Goal: Book appointment/travel/reservation

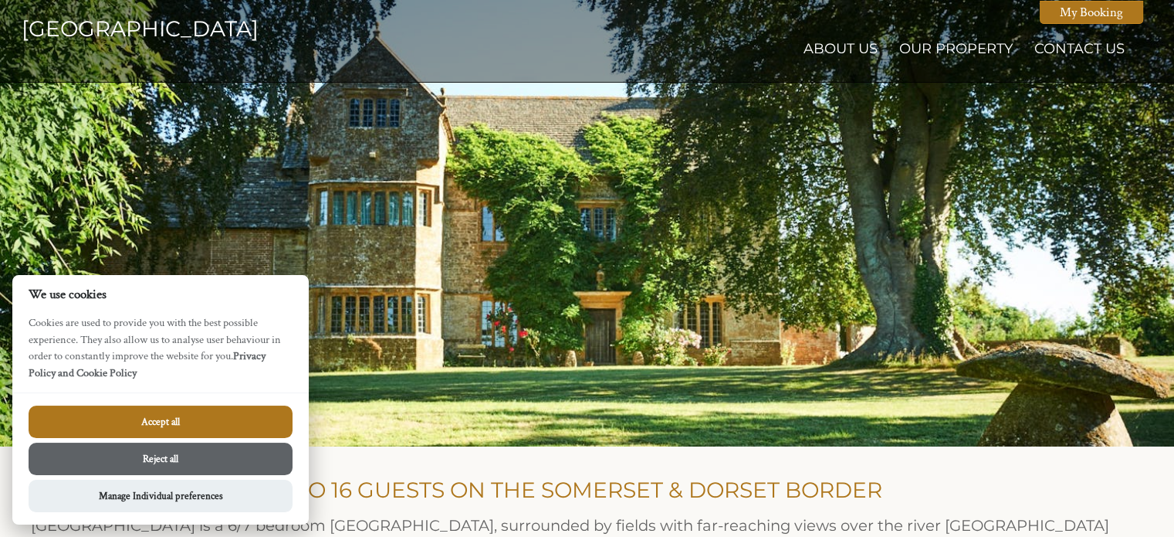
click at [181, 462] on button "Reject all" at bounding box center [161, 458] width 264 height 32
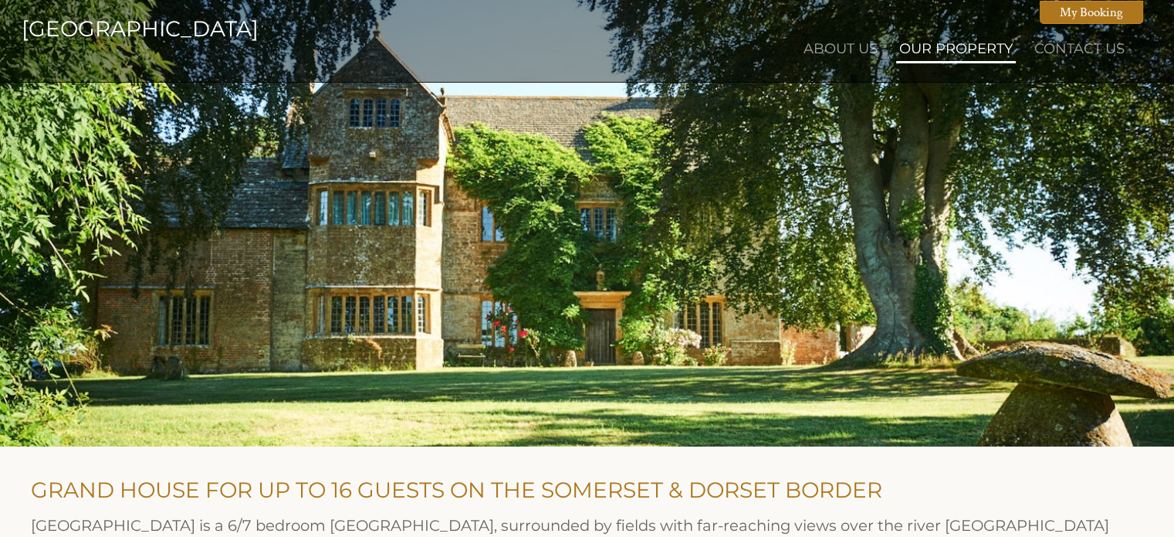
click at [945, 53] on link "Our Property" at bounding box center [955, 48] width 113 height 17
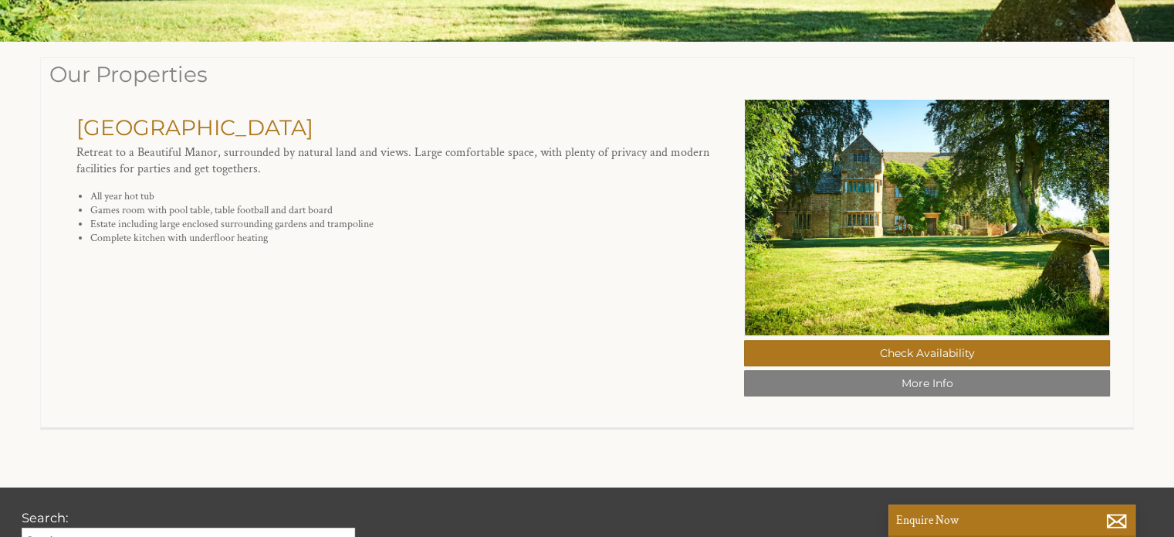
scroll to position [417, 0]
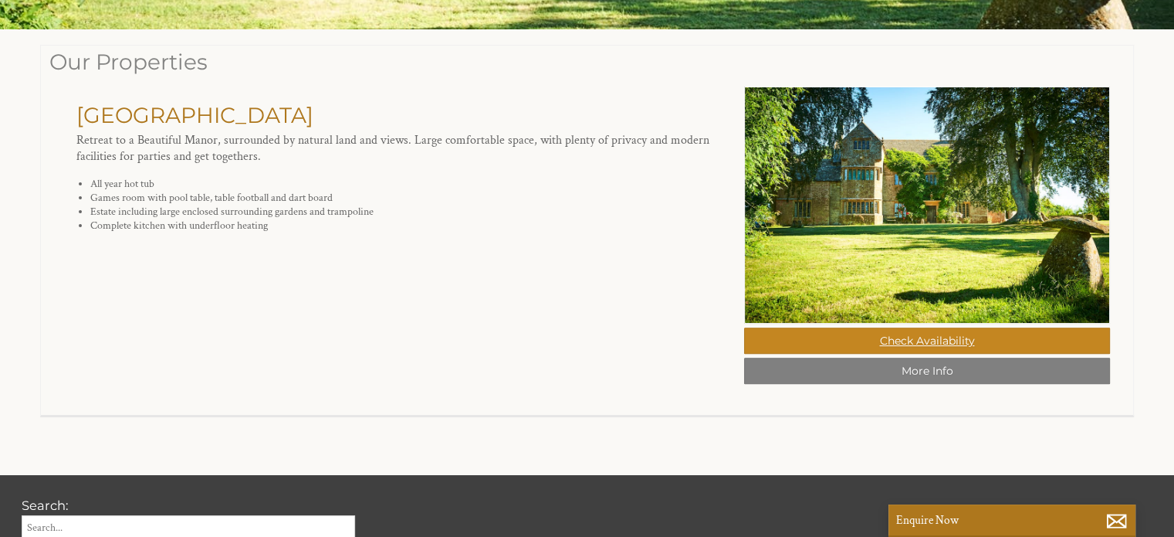
click at [865, 354] on link "Check Availability" at bounding box center [927, 340] width 366 height 26
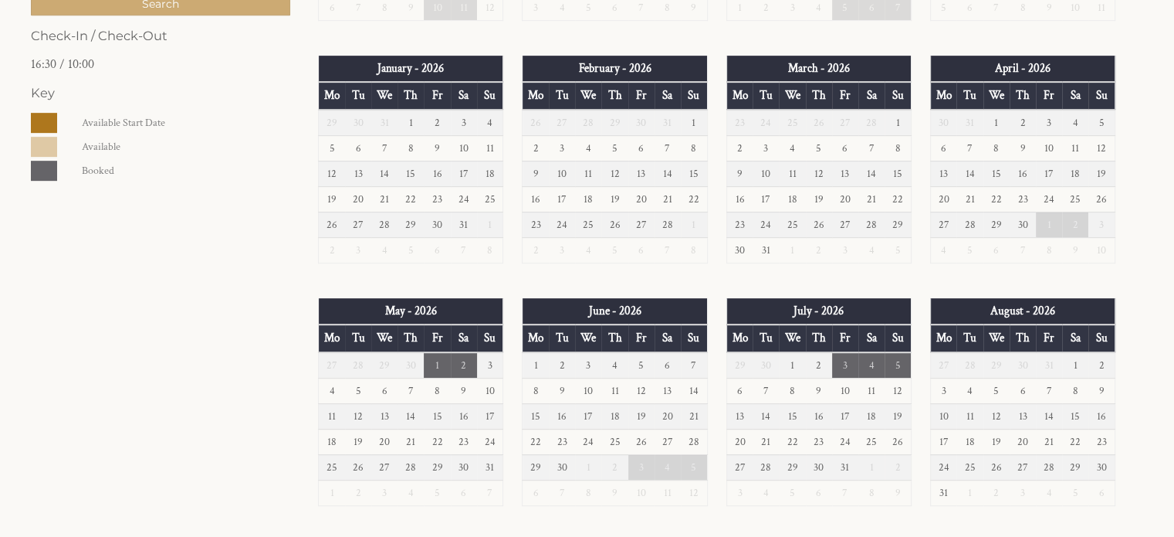
scroll to position [730, 0]
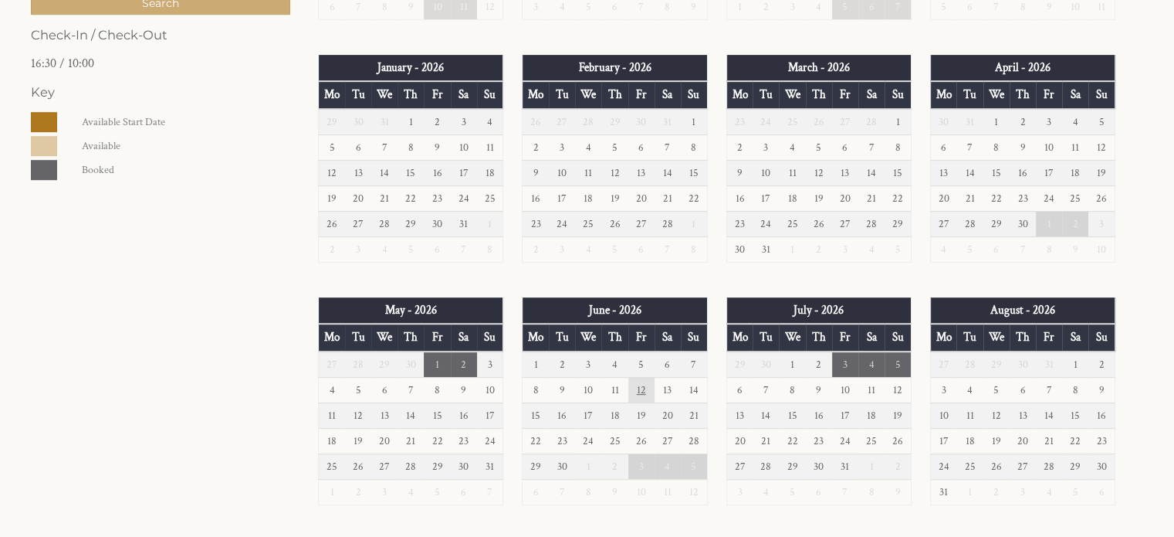
click at [643, 382] on td "12" at bounding box center [641, 389] width 26 height 25
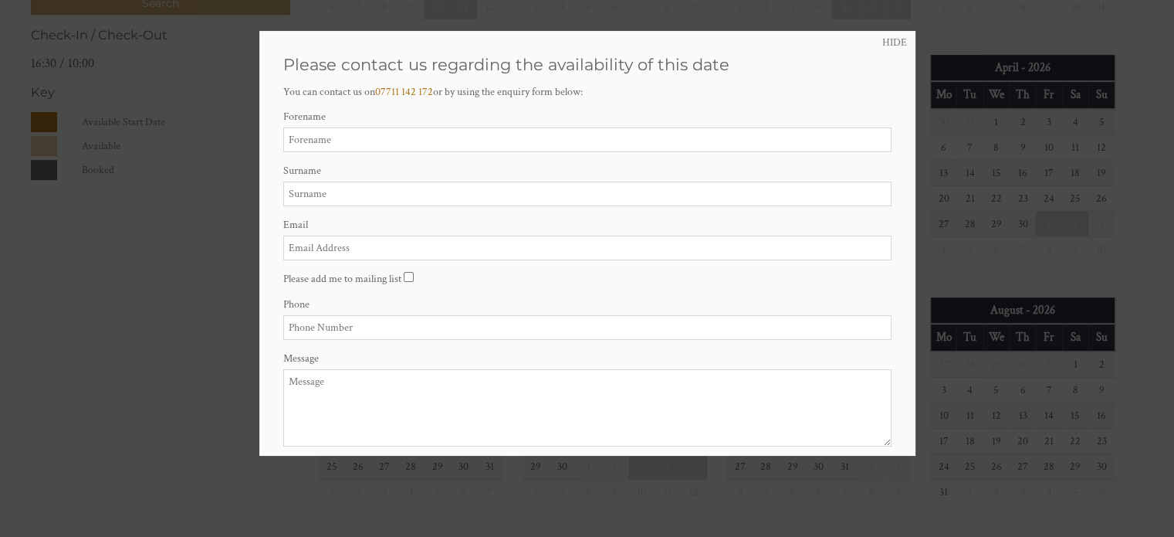
click at [338, 151] on input "Forename" at bounding box center [587, 139] width 608 height 25
type input "[PERSON_NAME]"
type input "[PERSON_NAME][EMAIL_ADDRESS][PERSON_NAME][DOMAIN_NAME]"
type input "07884008188"
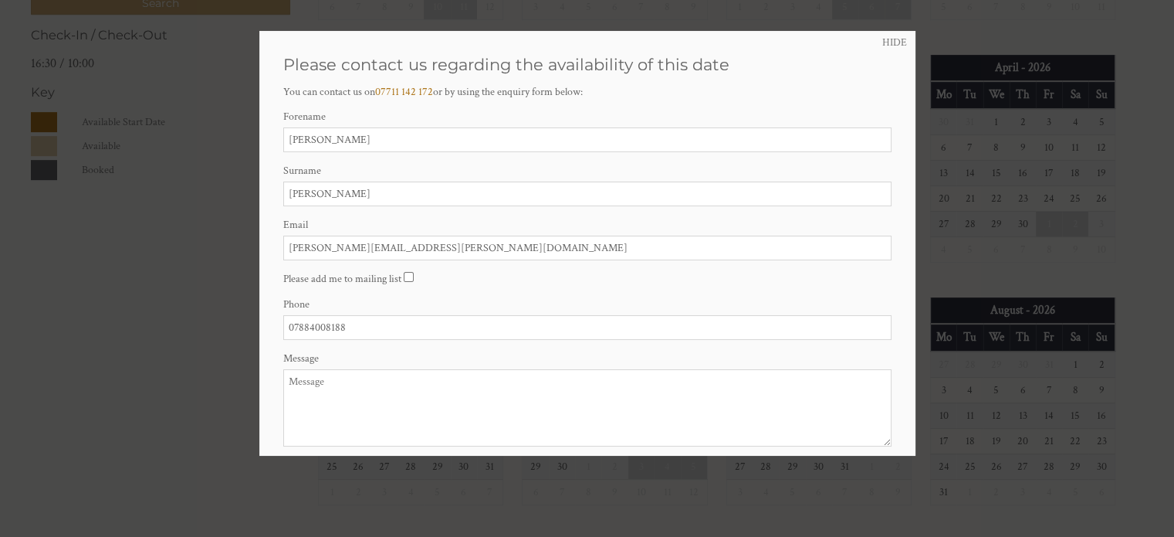
click at [330, 391] on textarea "Message" at bounding box center [587, 407] width 608 height 77
click at [517, 380] on textarea "I am interested in renting this beautiful property for a weekend in [DATE] eith…" at bounding box center [587, 407] width 608 height 77
click at [687, 380] on textarea "I am interested in renting this beautiful property for a 3 night weekend in [DA…" at bounding box center [587, 407] width 608 height 77
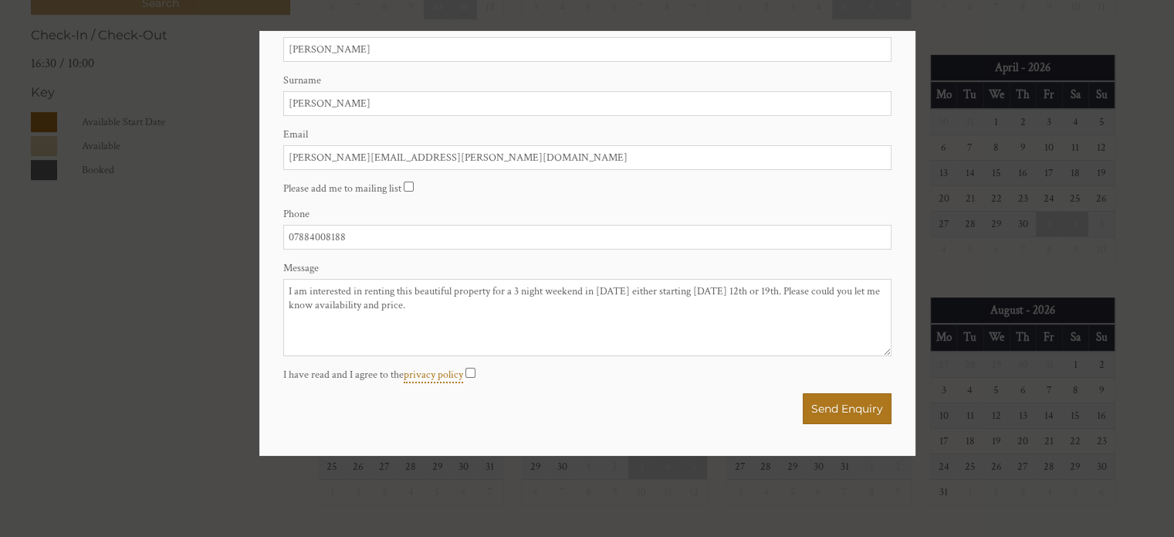
type textarea "I am interested in renting this beautiful property for a 3 night weekend in [DA…"
click at [471, 374] on input "I have read and I agree to the privacy policy" at bounding box center [471, 372] width 10 height 10
checkbox input "true"
click at [825, 411] on button "Send Enquiry" at bounding box center [847, 408] width 89 height 31
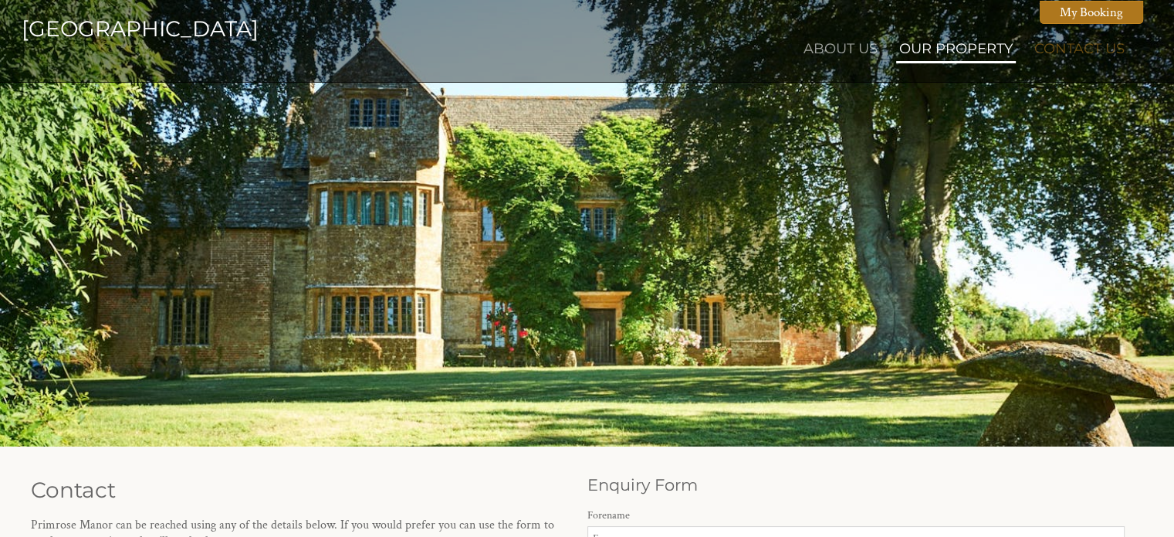
click at [958, 48] on link "Our Property" at bounding box center [955, 48] width 113 height 17
